Goal: Task Accomplishment & Management: Manage account settings

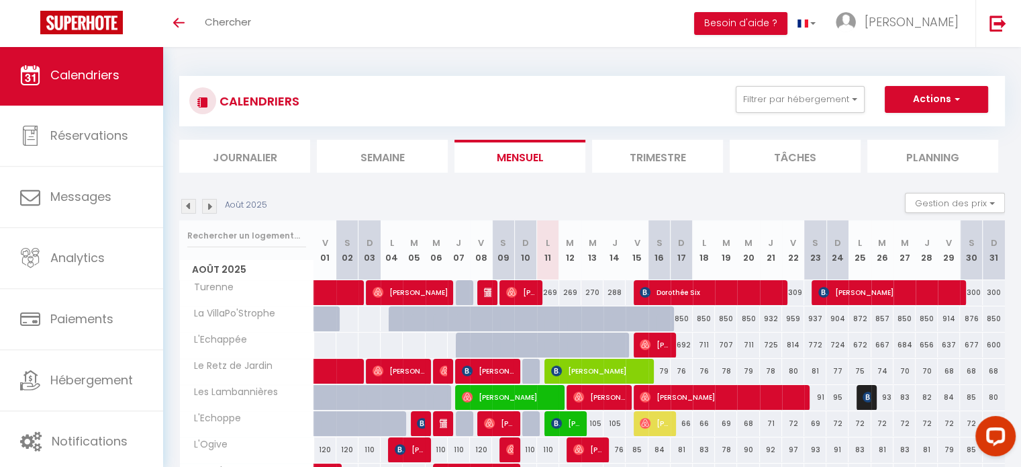
click at [230, 367] on span "Le Retz de Jardin" at bounding box center [229, 366] width 94 height 15
click at [839, 99] on button "Filtrer par hébergement" at bounding box center [800, 99] width 129 height 27
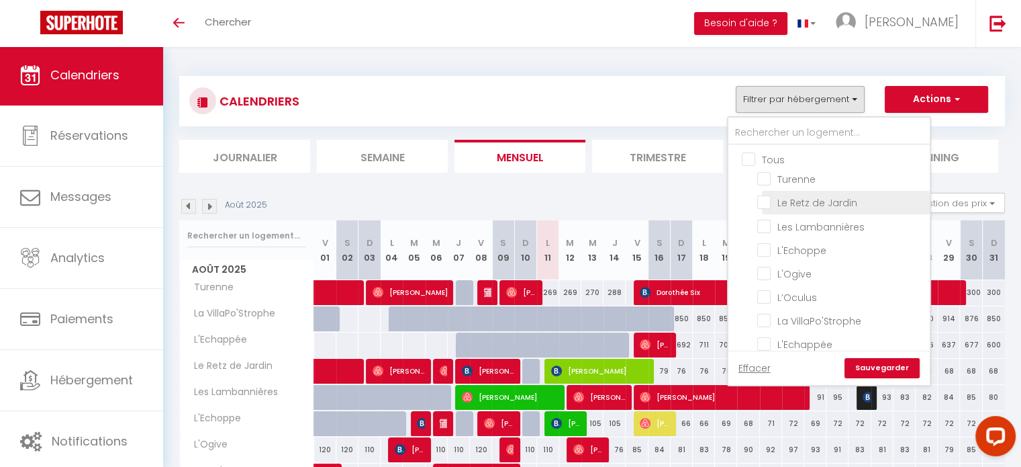
click at [786, 203] on input "Le Retz de Jardin" at bounding box center [841, 201] width 168 height 13
checkbox input "true"
checkbox input "false"
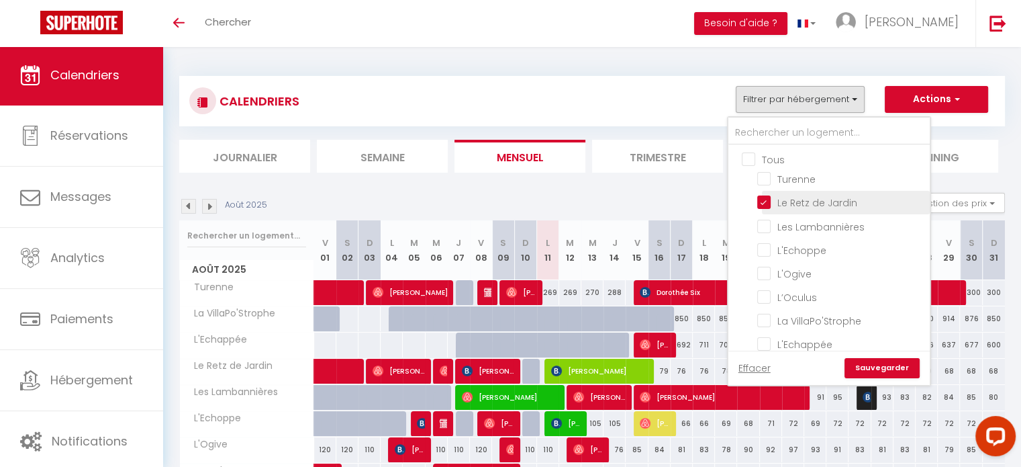
checkbox input "false"
click at [894, 368] on link "Sauvegarder" at bounding box center [882, 368] width 75 height 20
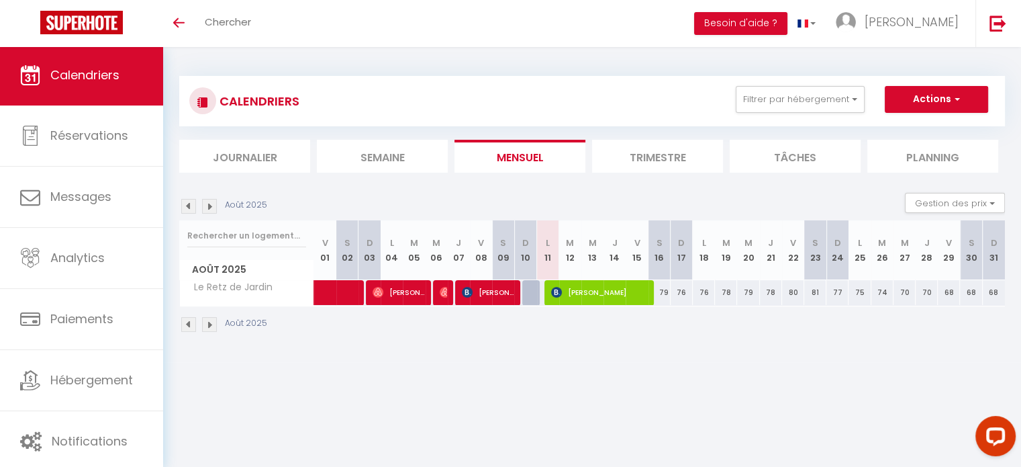
drag, startPoint x: 167, startPoint y: 209, endPoint x: 187, endPoint y: 202, distance: 21.5
click at [187, 202] on div "CALENDRIERS Filtrer par hébergement Tous Turenne Le Retz de Jardin Les Lambanni…" at bounding box center [592, 204] width 858 height 315
click at [187, 203] on img at bounding box center [188, 206] width 15 height 15
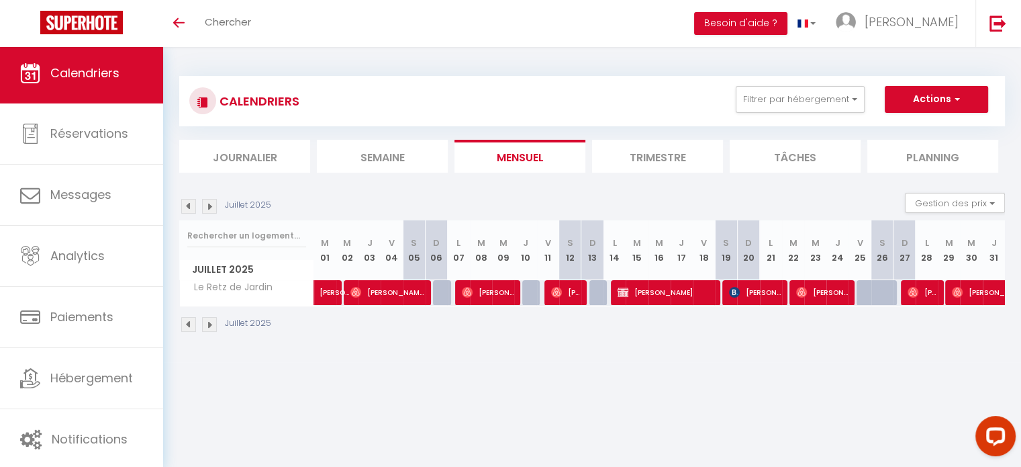
scroll to position [4, 0]
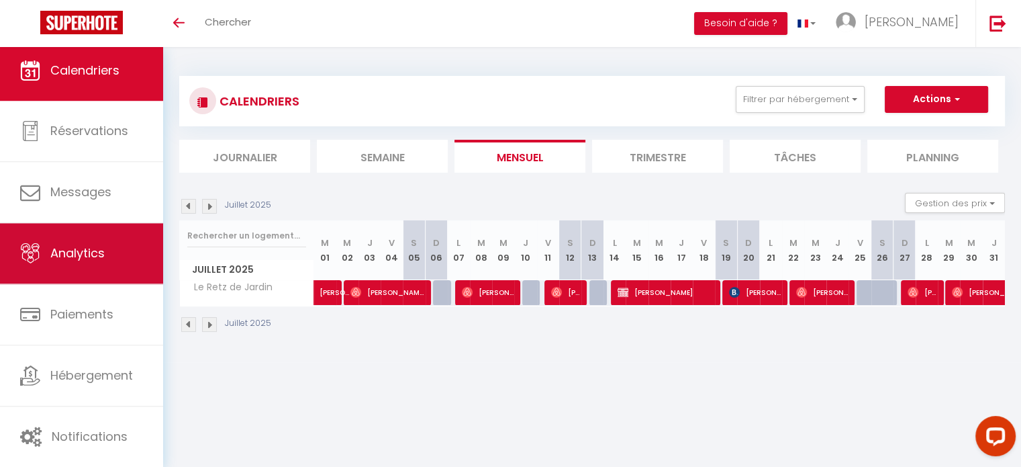
click at [73, 249] on span "Analytics" at bounding box center [77, 252] width 54 height 17
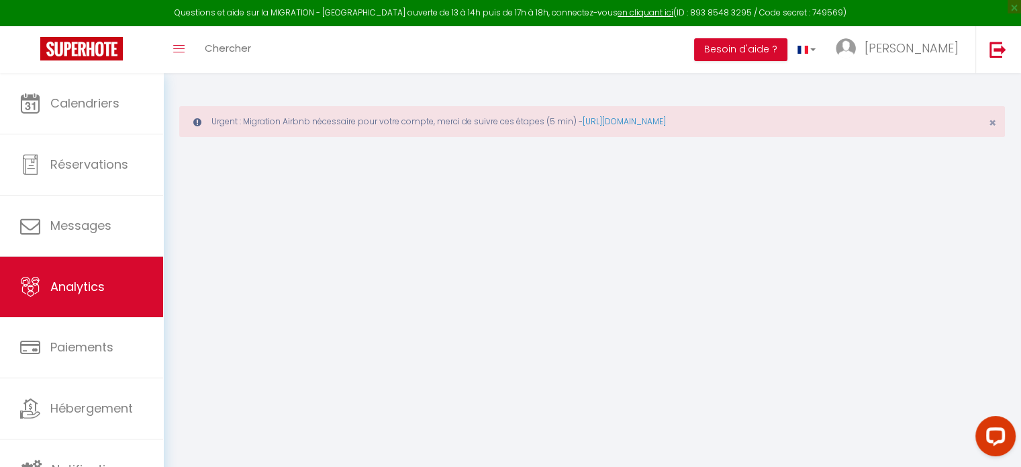
select select "2025"
select select "8"
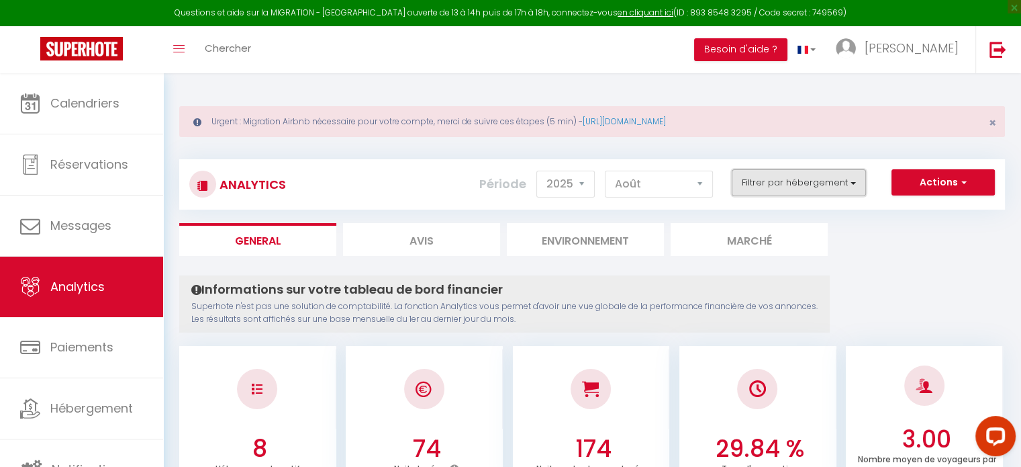
click at [816, 179] on button "Filtrer par hébergement" at bounding box center [799, 182] width 134 height 27
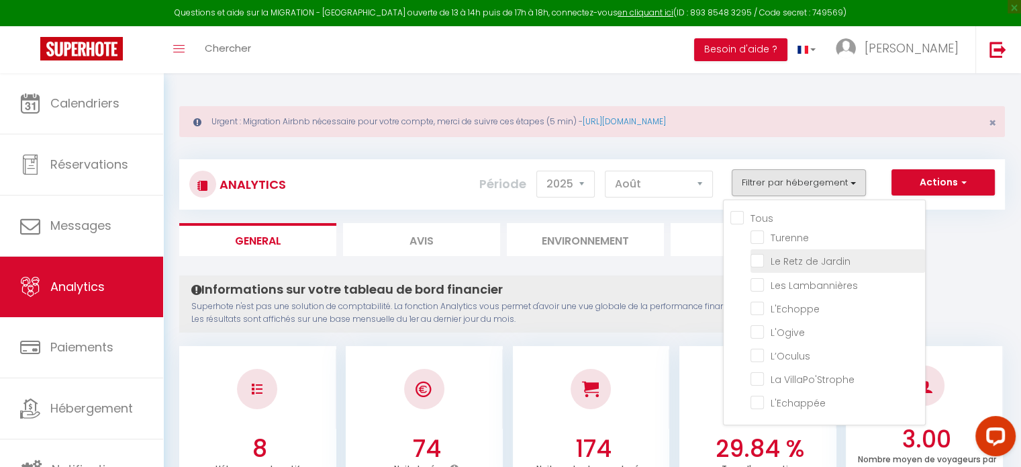
click at [761, 256] on Jardin "checkbox" at bounding box center [838, 259] width 175 height 13
checkbox Jardin "true"
checkbox input "false"
checkbox Lambannières "false"
checkbox input "false"
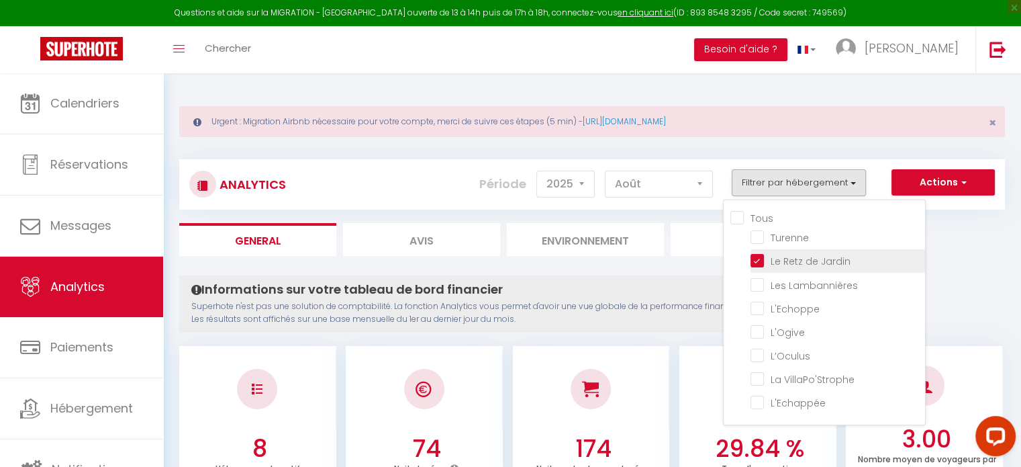
checkbox input "false"
checkbox VillaPo\'Strophe "false"
checkbox input "false"
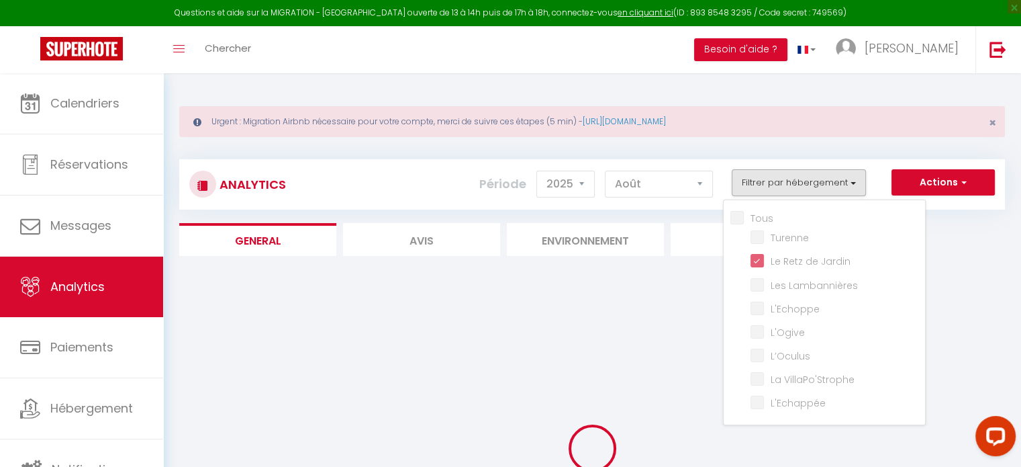
checkbox input "false"
checkbox Lambannières "false"
checkbox input "false"
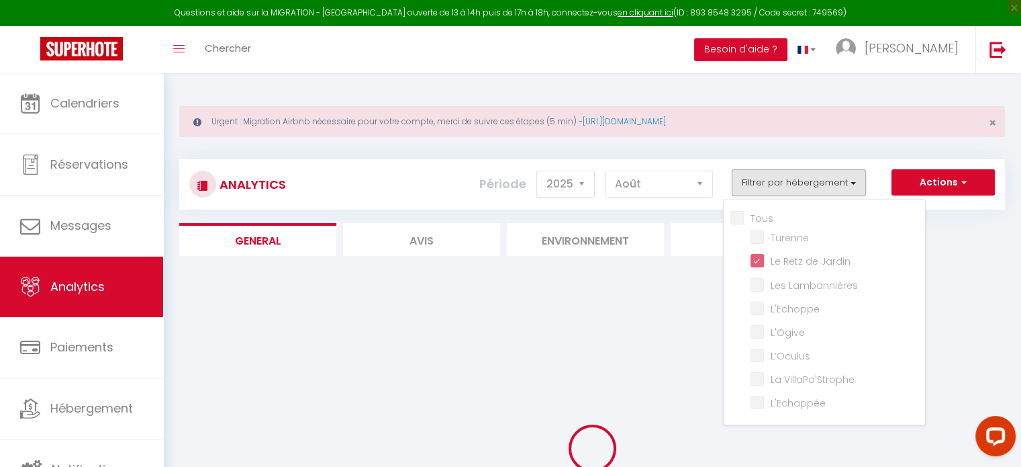
checkbox VillaPo\'Strophe "false"
checkbox input "false"
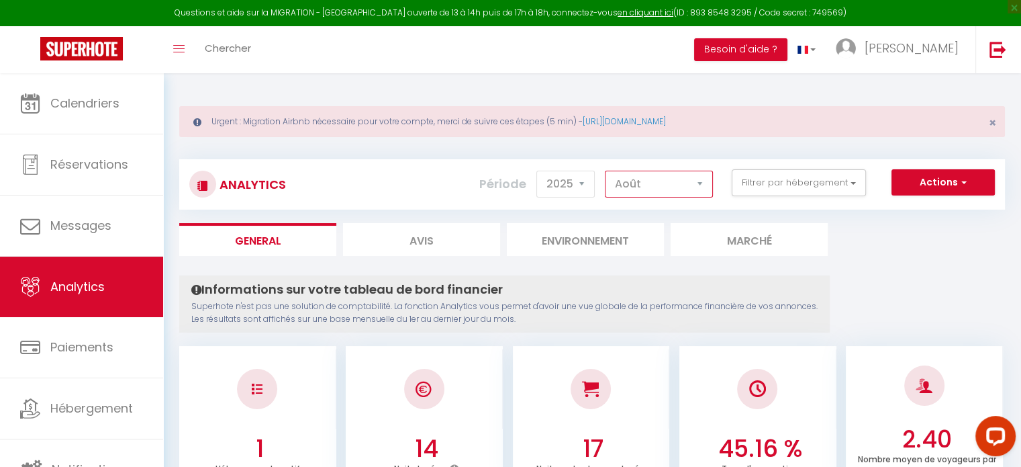
click at [646, 181] on select "[PERSON_NAME] Mars Avril Mai Juin Juillet Août Septembre Octobre Novembre Décem…" at bounding box center [659, 184] width 108 height 27
select select "7"
click at [606, 171] on select "[PERSON_NAME] Mars Avril Mai Juin Juillet Août Septembre Octobre Novembre Décem…" at bounding box center [659, 184] width 108 height 27
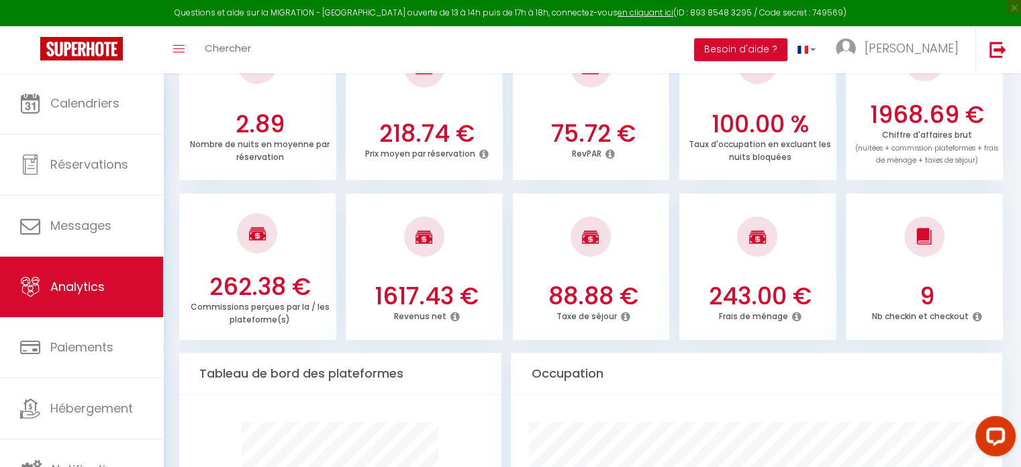
scroll to position [489, 0]
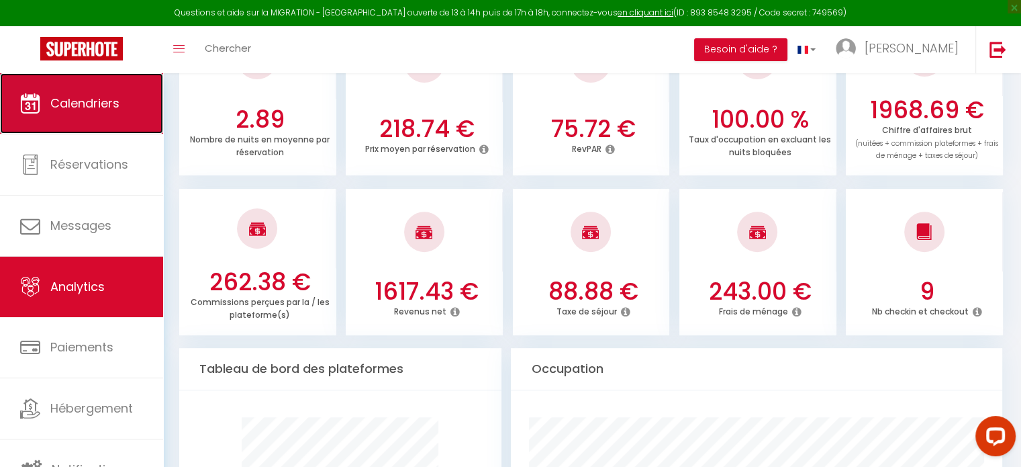
click at [85, 93] on link "Calendriers" at bounding box center [81, 103] width 163 height 60
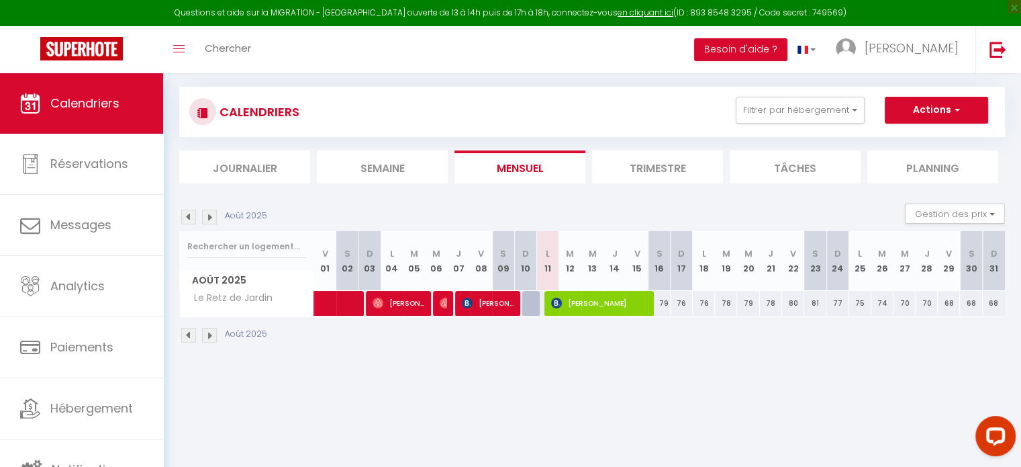
scroll to position [19, 0]
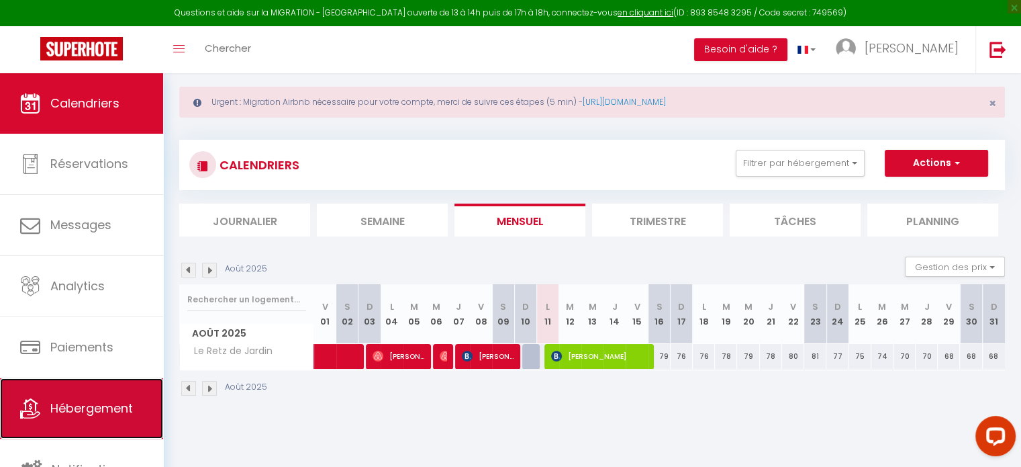
click at [83, 413] on span "Hébergement" at bounding box center [91, 407] width 83 height 17
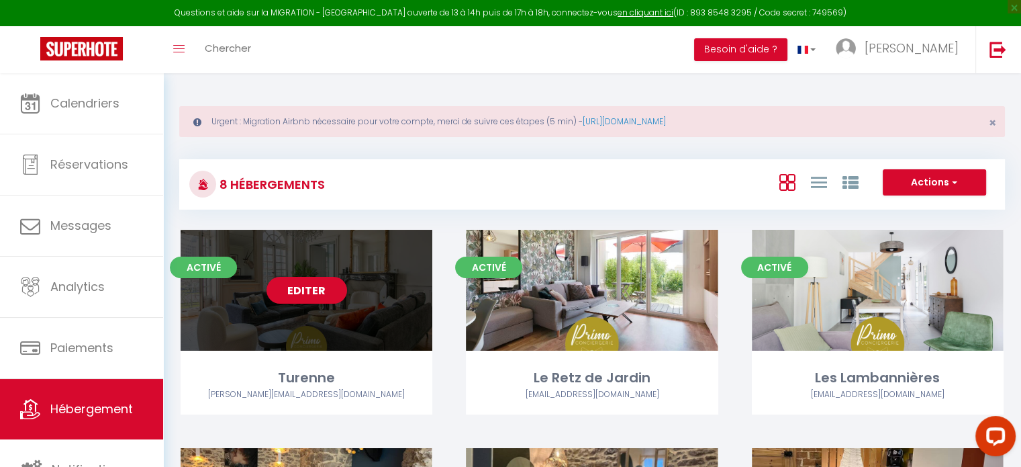
click at [377, 316] on div "Editer" at bounding box center [307, 290] width 252 height 121
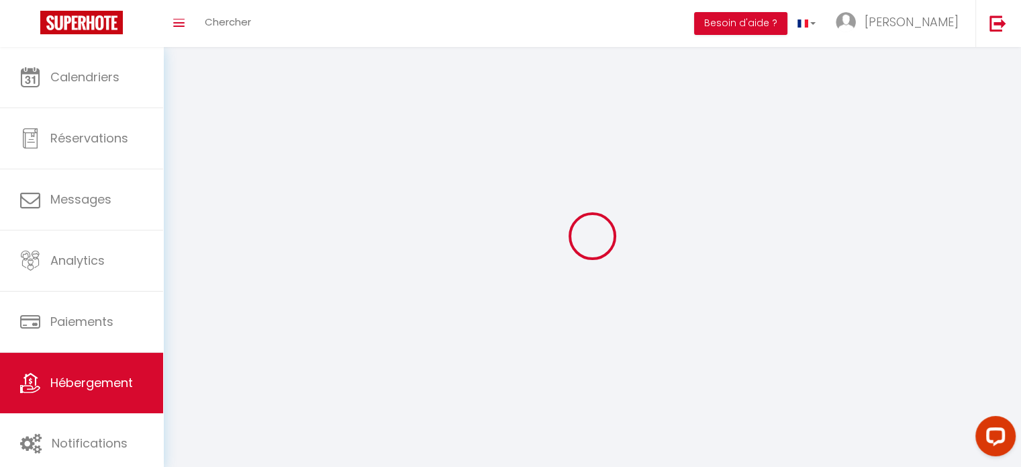
select select "28"
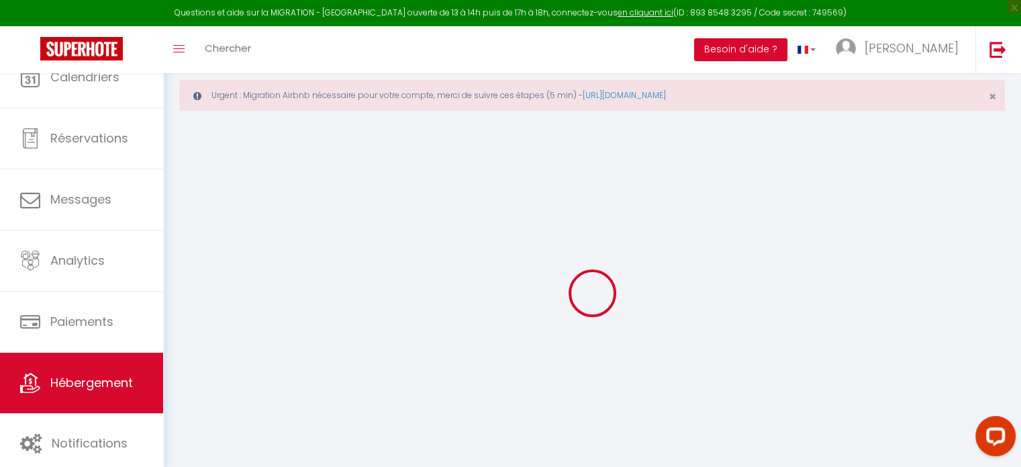
select select
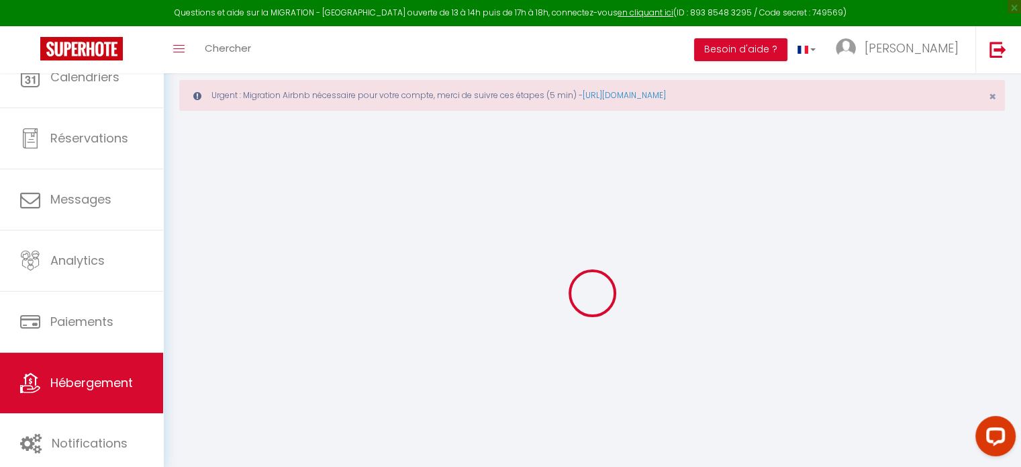
select select "1"
select select
checkbox input "false"
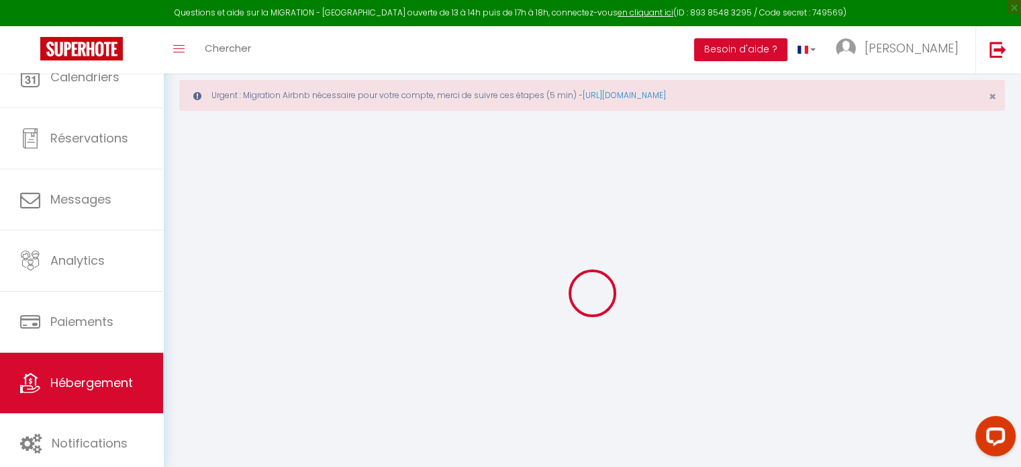
checkbox input "false"
select select
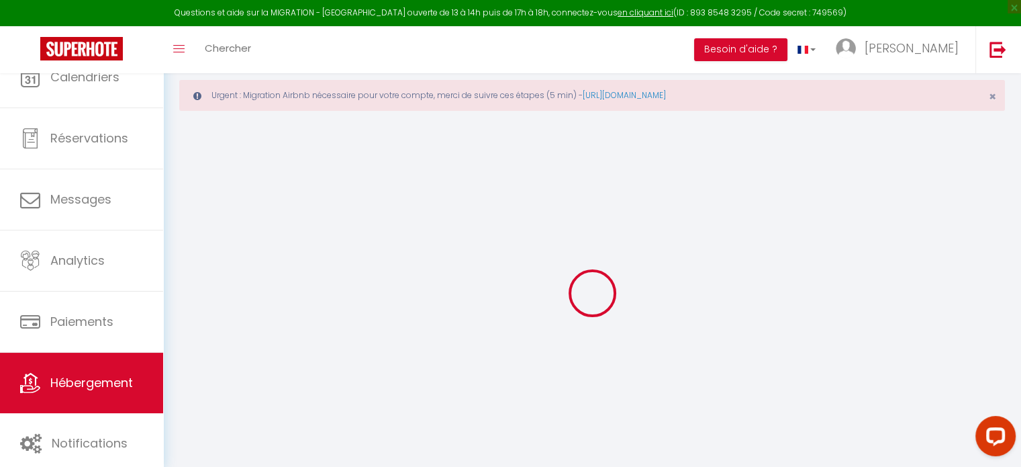
select select
checkbox input "false"
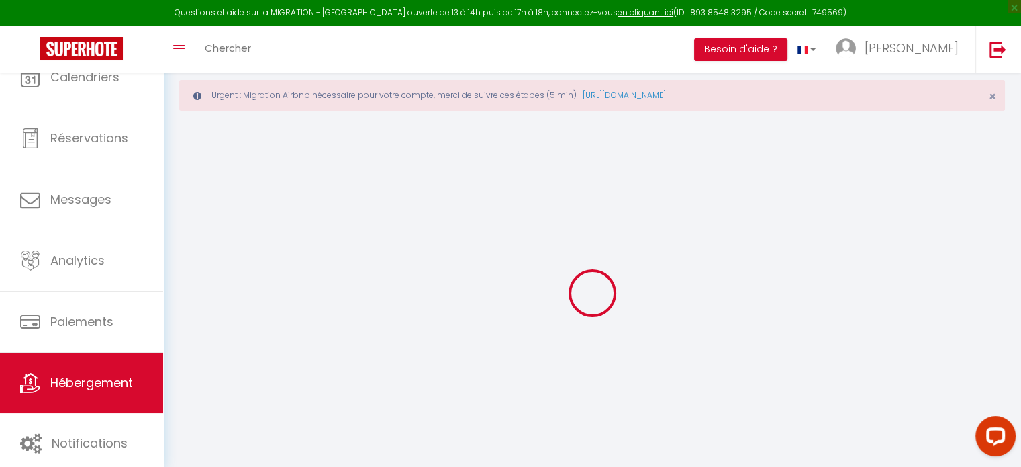
checkbox input "false"
select select
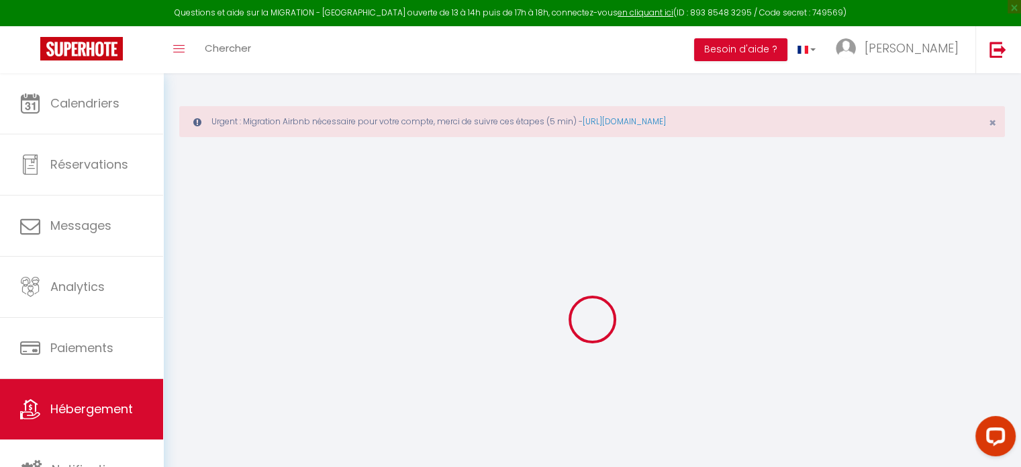
select select
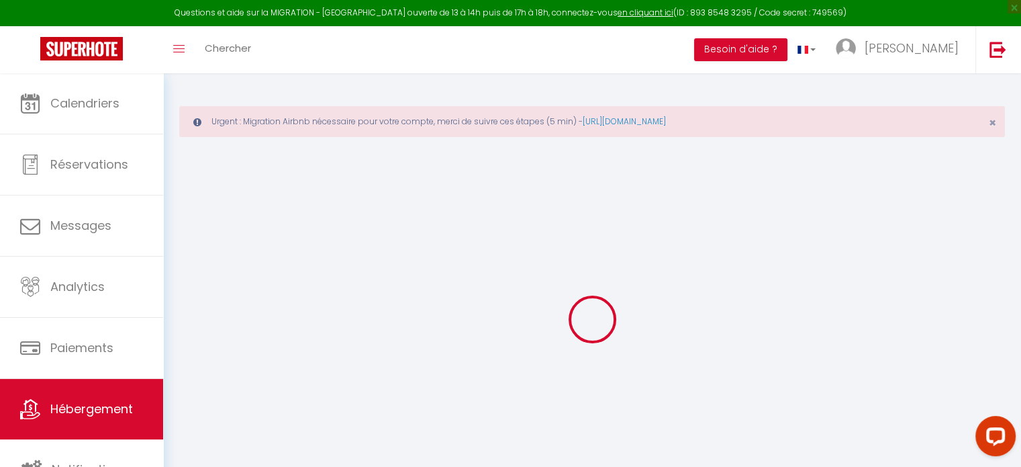
select select
checkbox input "false"
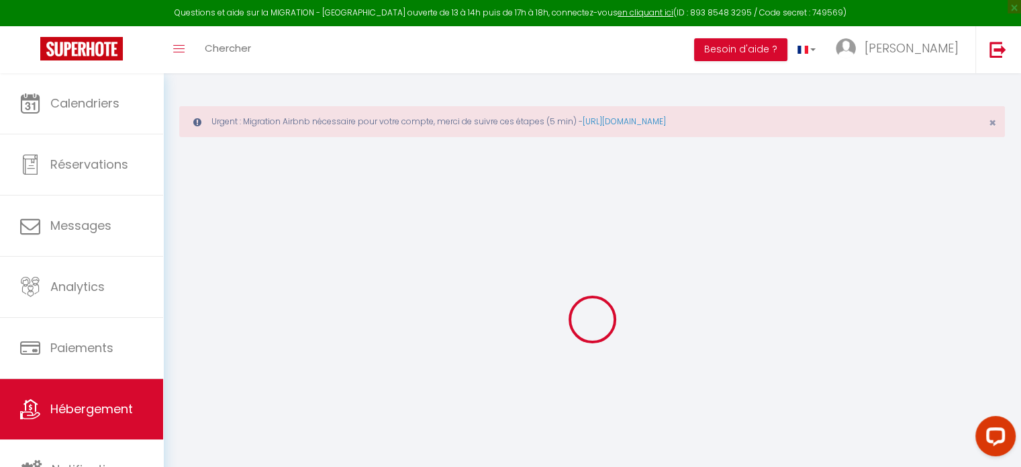
select select
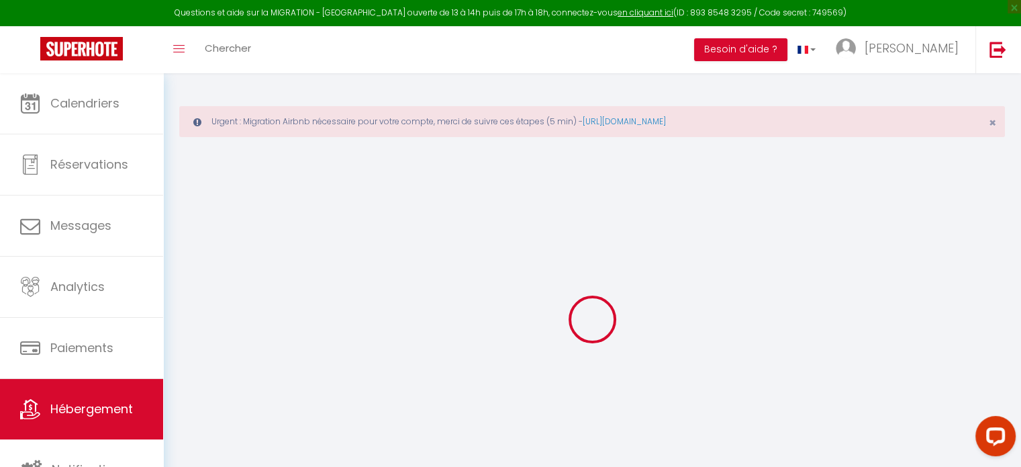
select select
checkbox input "false"
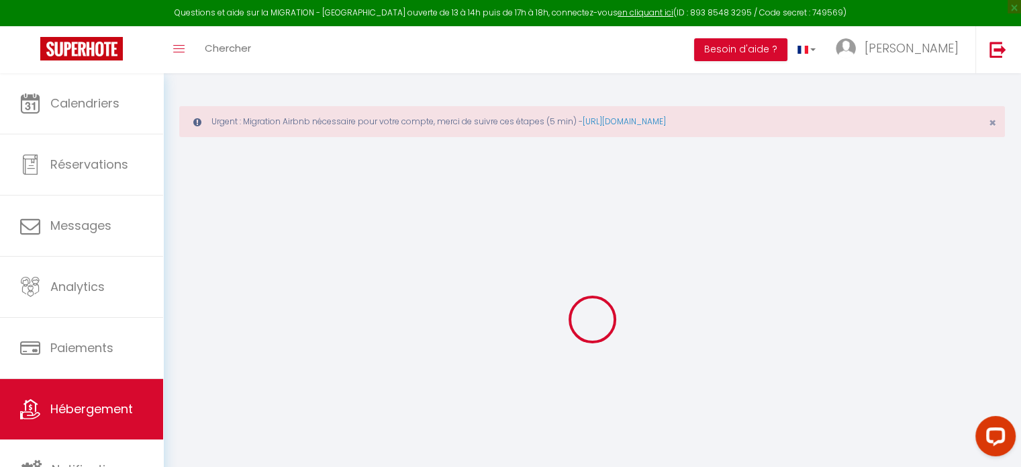
checkbox input "false"
select select
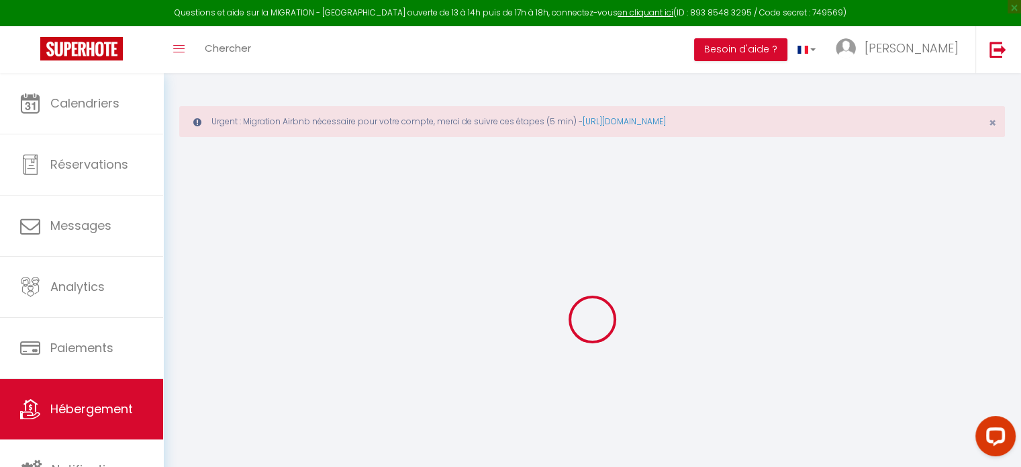
select select
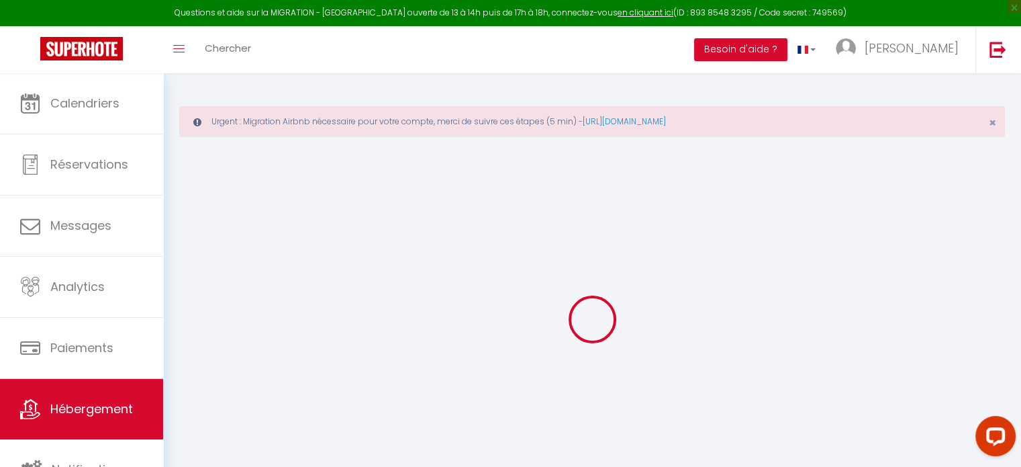
checkbox input "false"
select select
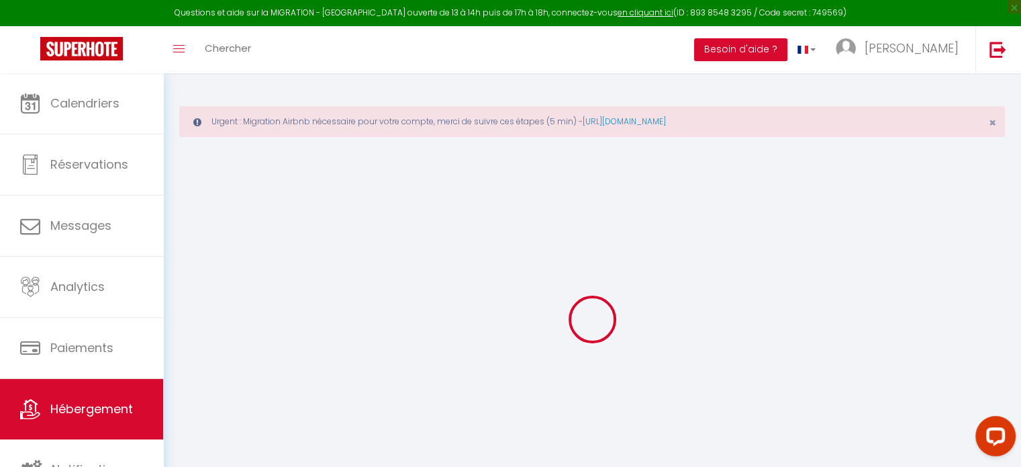
select select
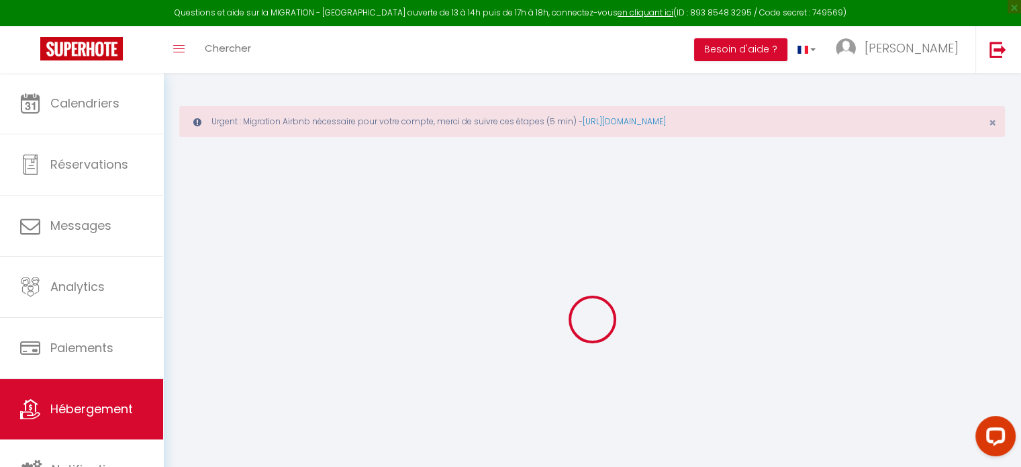
select select
checkbox input "false"
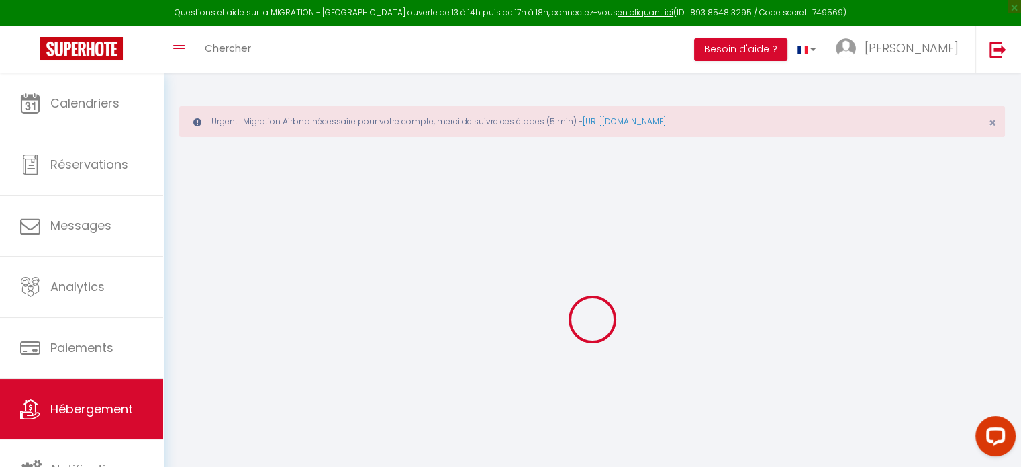
checkbox input "false"
select select
type input "Turenne"
type input "[PERSON_NAME]"
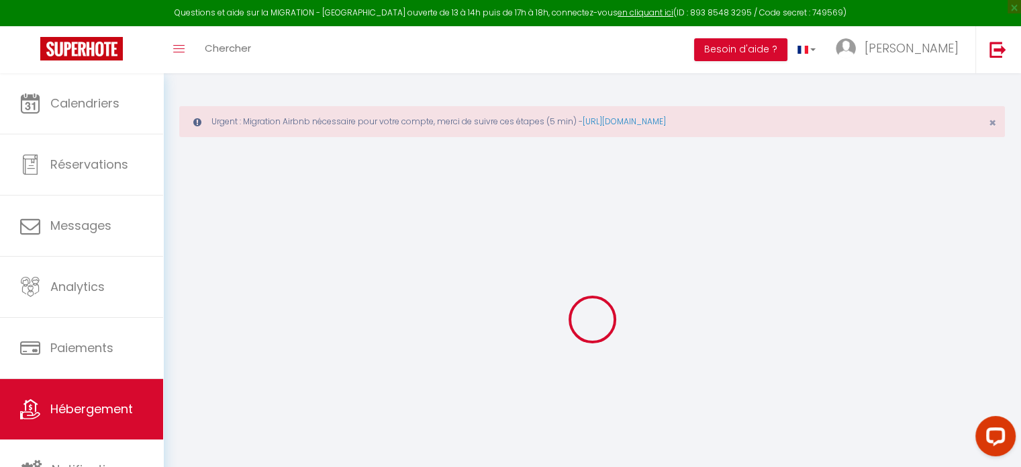
type input "Horel"
select select "6"
select select "3"
select select "2"
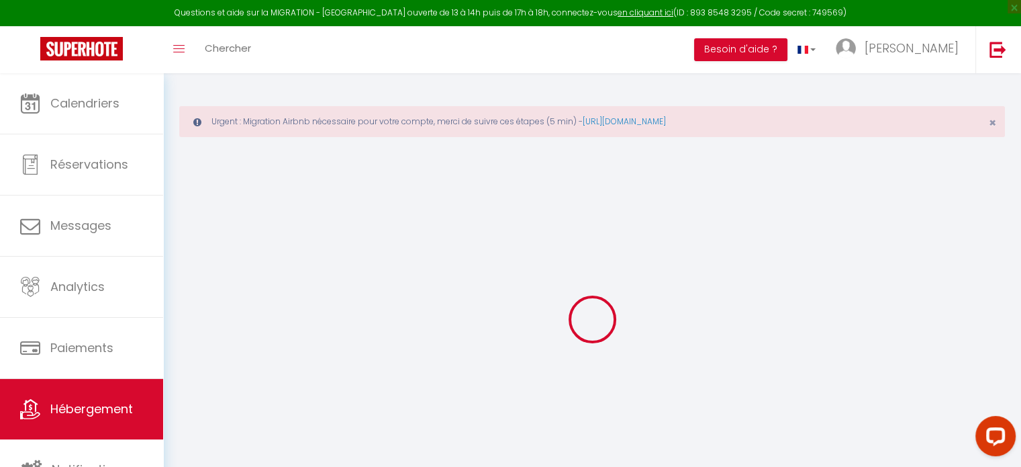
type input "380"
type input "90"
type input "3.85"
type input "800"
type input "10"
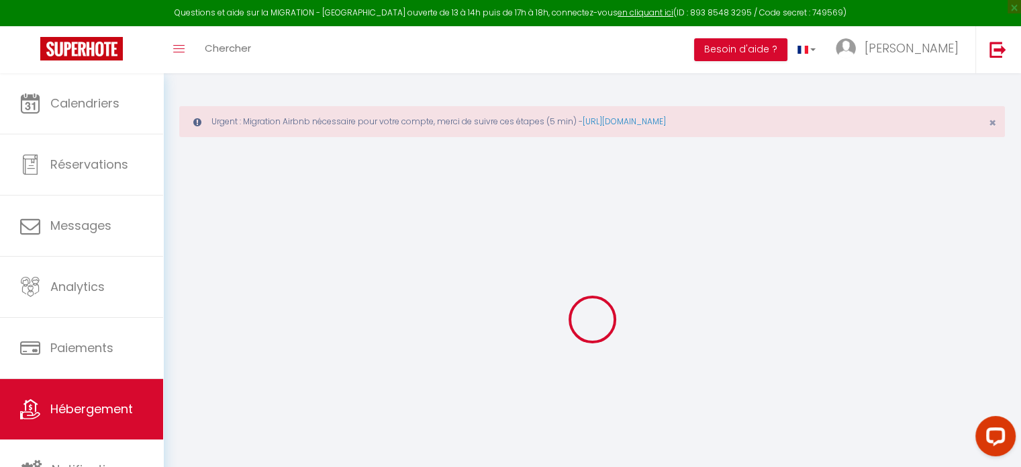
select select
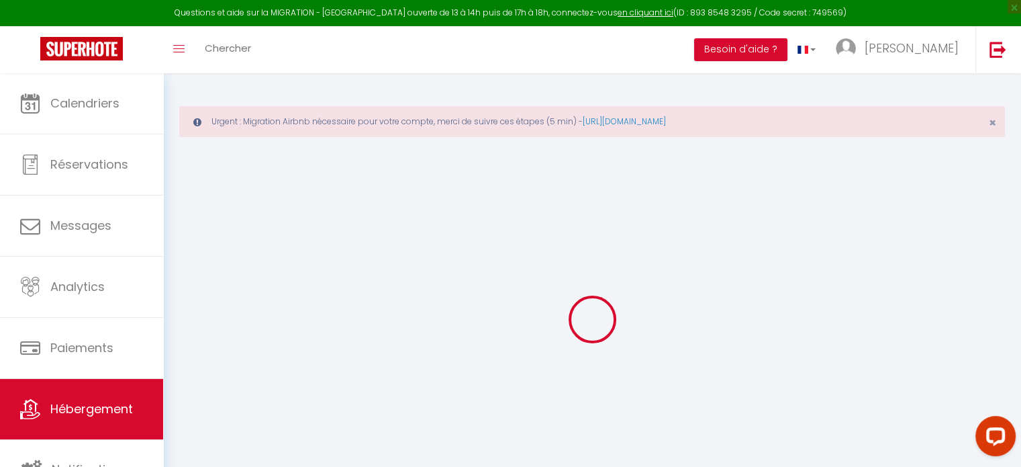
select select
type input "[STREET_ADDRESS]"
type input "44000"
type input "[GEOGRAPHIC_DATA]"
type input "[EMAIL_ADDRESS][DOMAIN_NAME]"
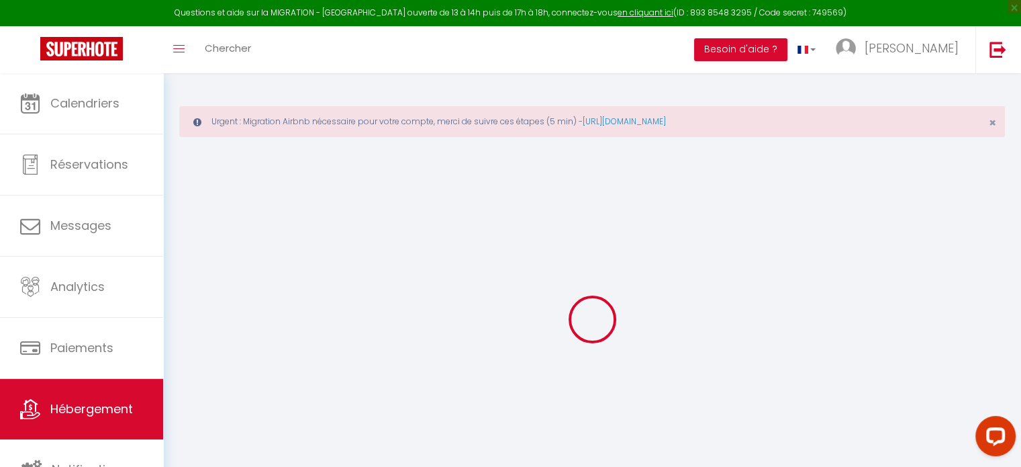
select select "13782"
checkbox input "true"
checkbox input "false"
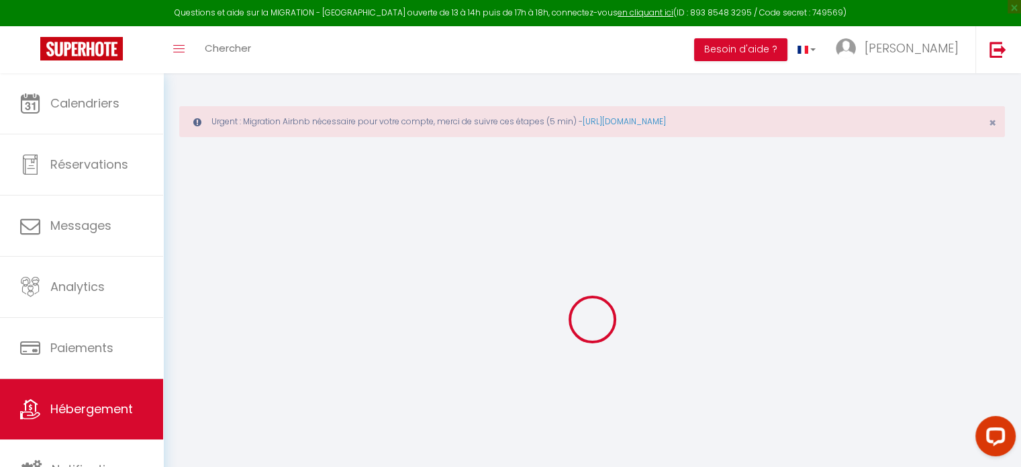
type input "0"
select select
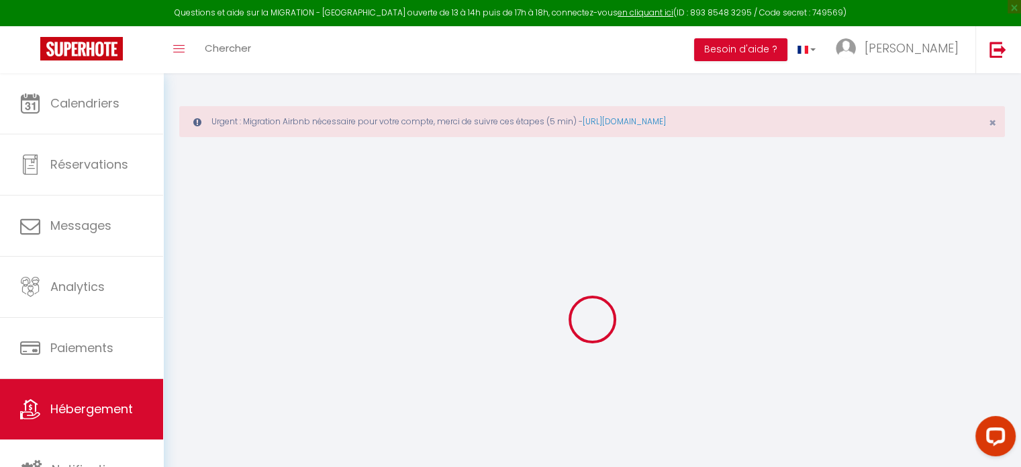
select select
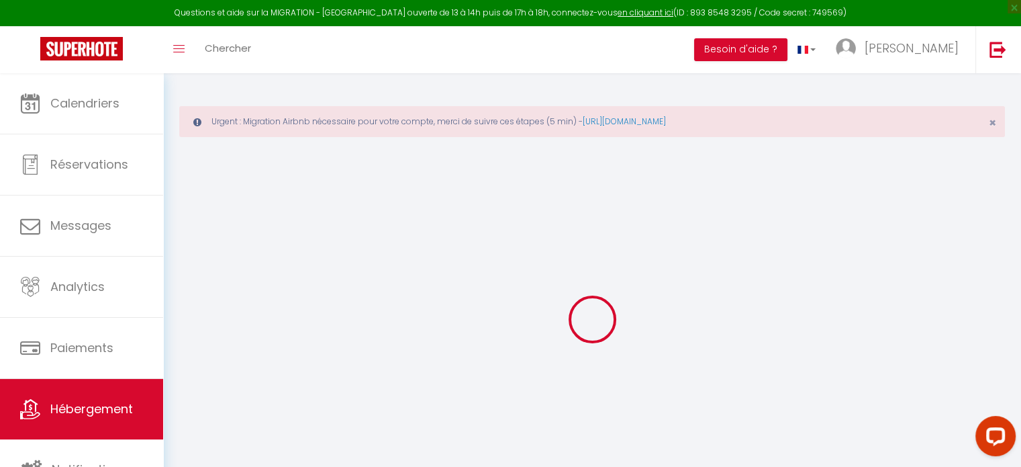
checkbox input "true"
checkbox input "false"
select select
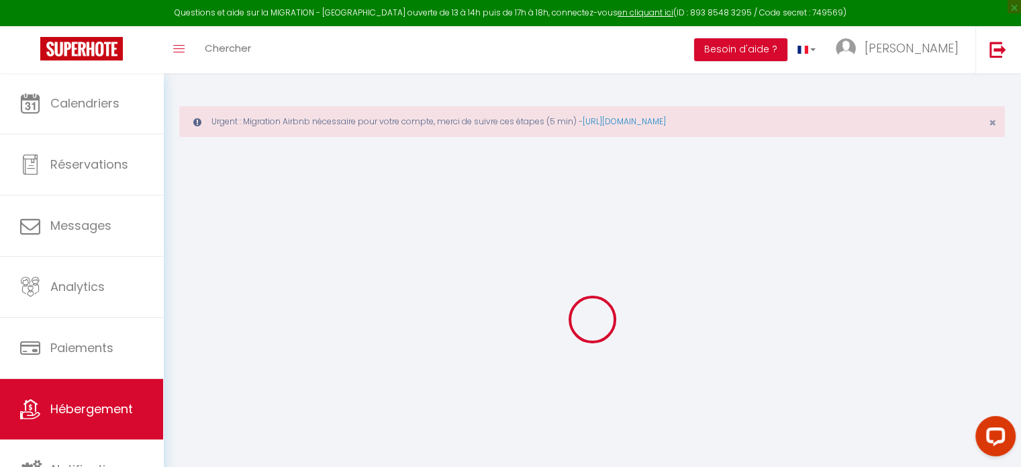
select select
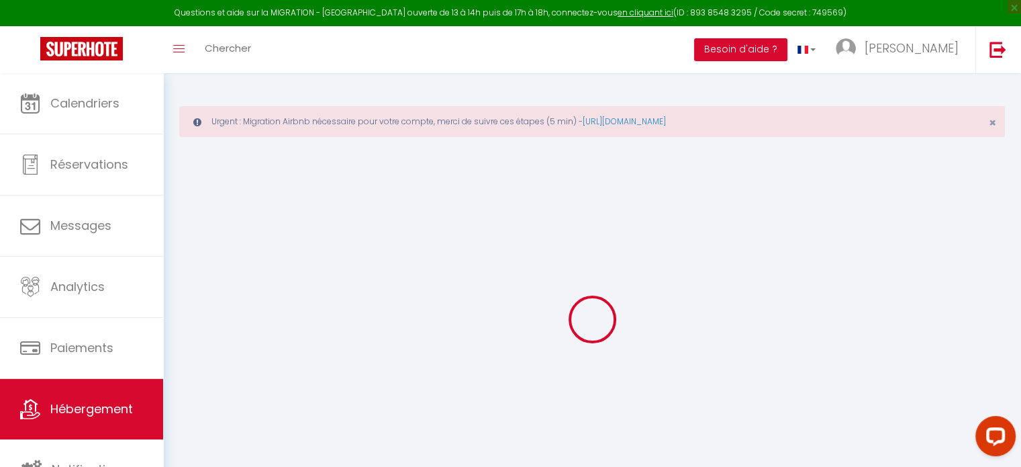
checkbox input "true"
checkbox input "false"
checkbox input "true"
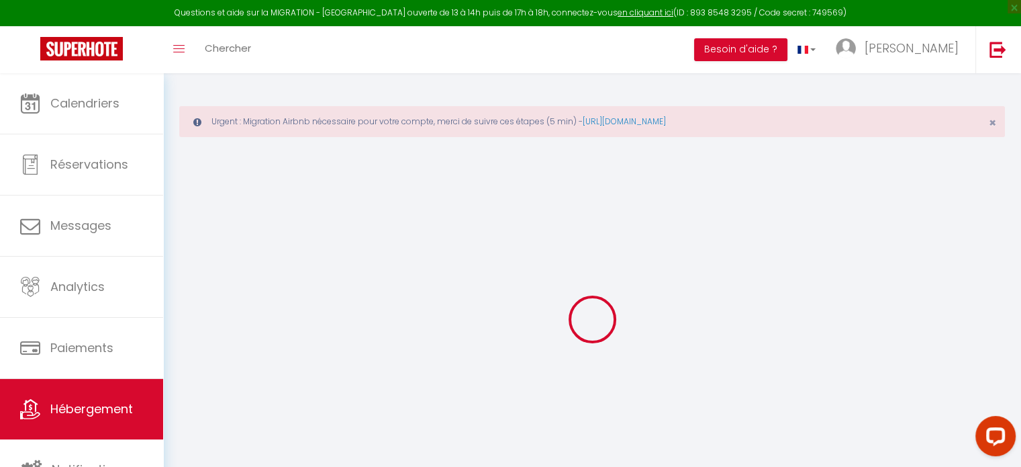
checkbox input "false"
checkbox input "true"
checkbox input "false"
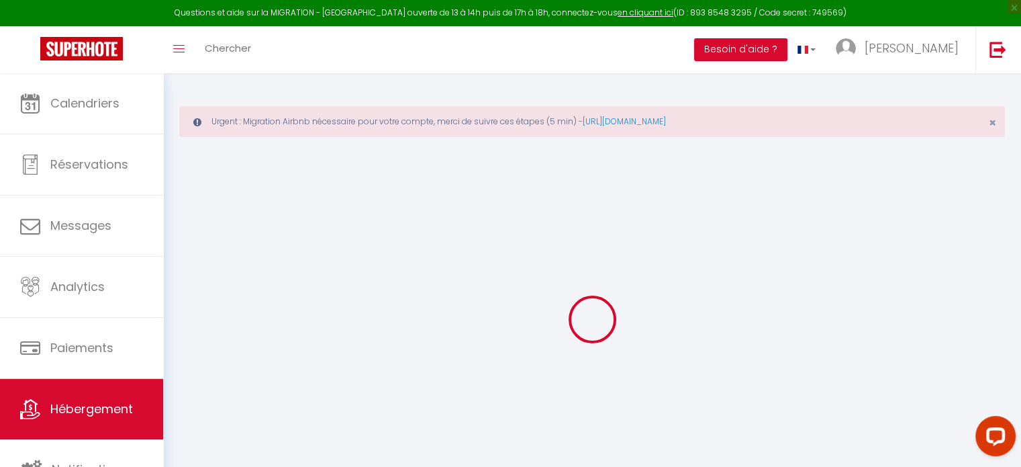
checkbox input "false"
select select "17:00"
select select
select select "11:00"
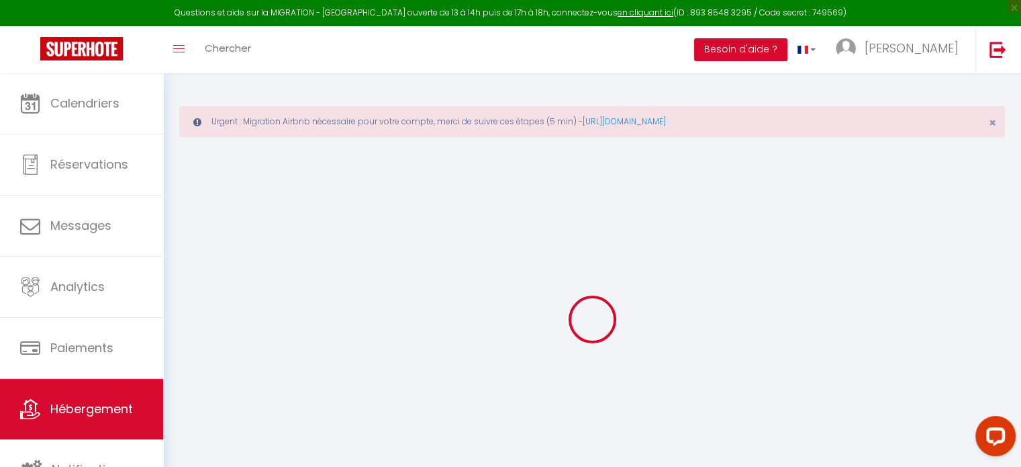
select select "30"
select select "120"
select select "20:00"
select select
checkbox input "true"
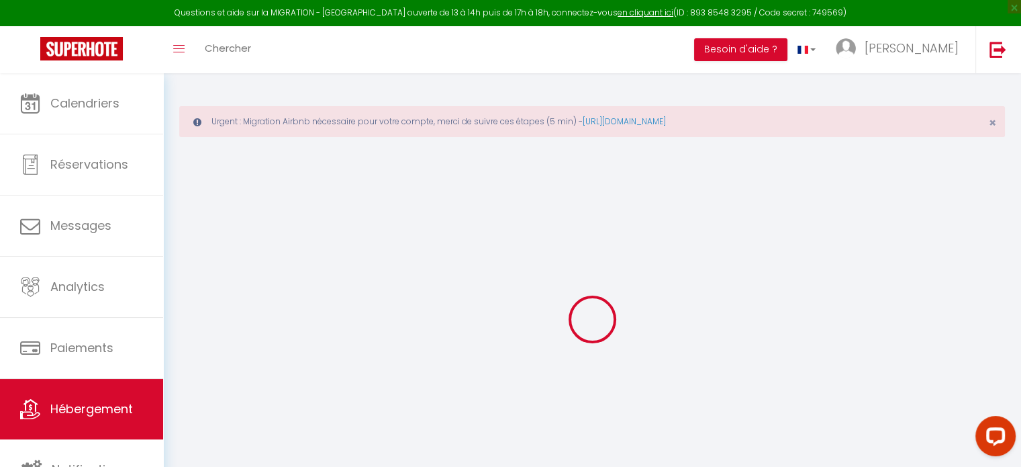
checkbox input "false"
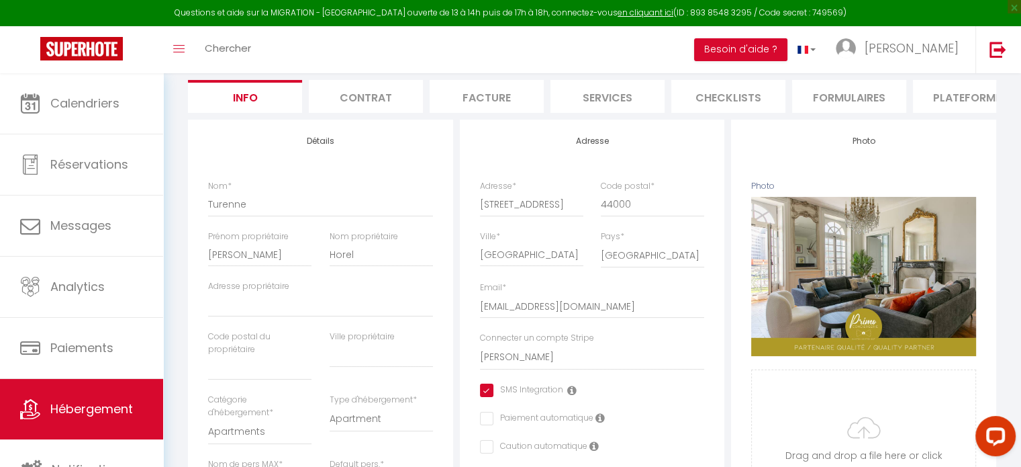
scroll to position [73, 0]
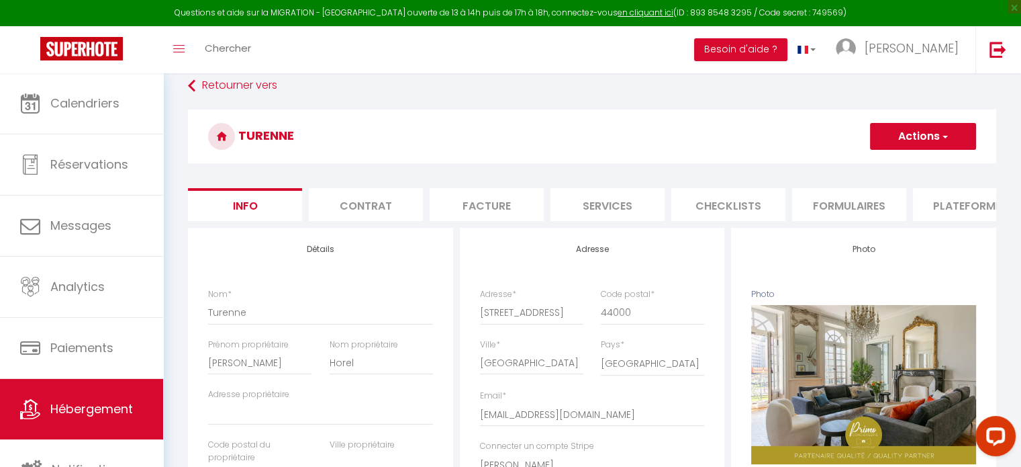
select select
checkbox input "true"
checkbox input "false"
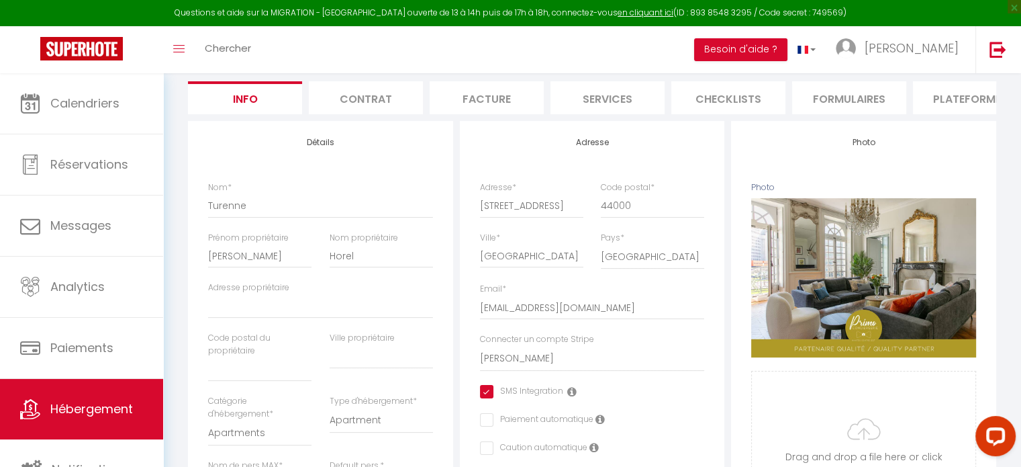
scroll to position [183, 0]
